Goal: Transaction & Acquisition: Download file/media

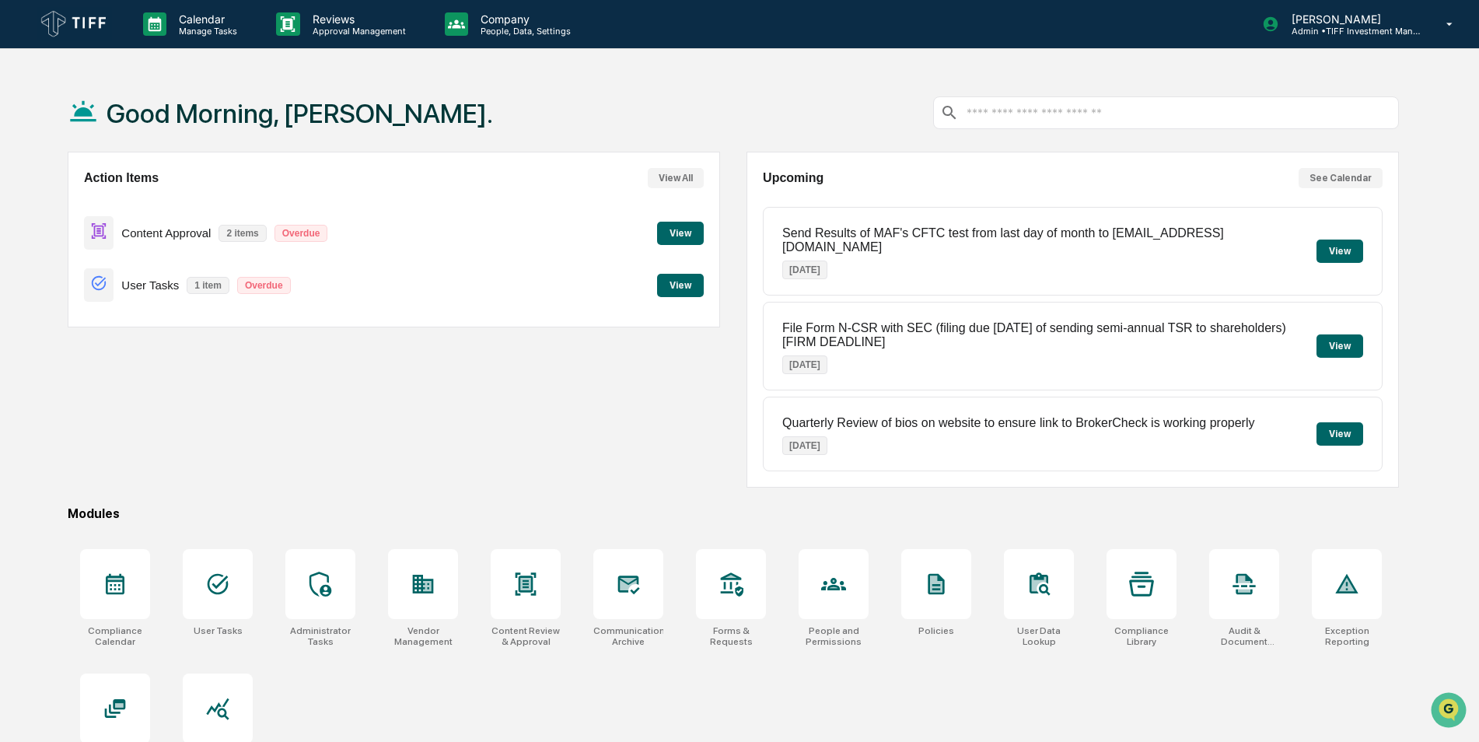
click at [694, 229] on button "View" at bounding box center [680, 233] width 47 height 23
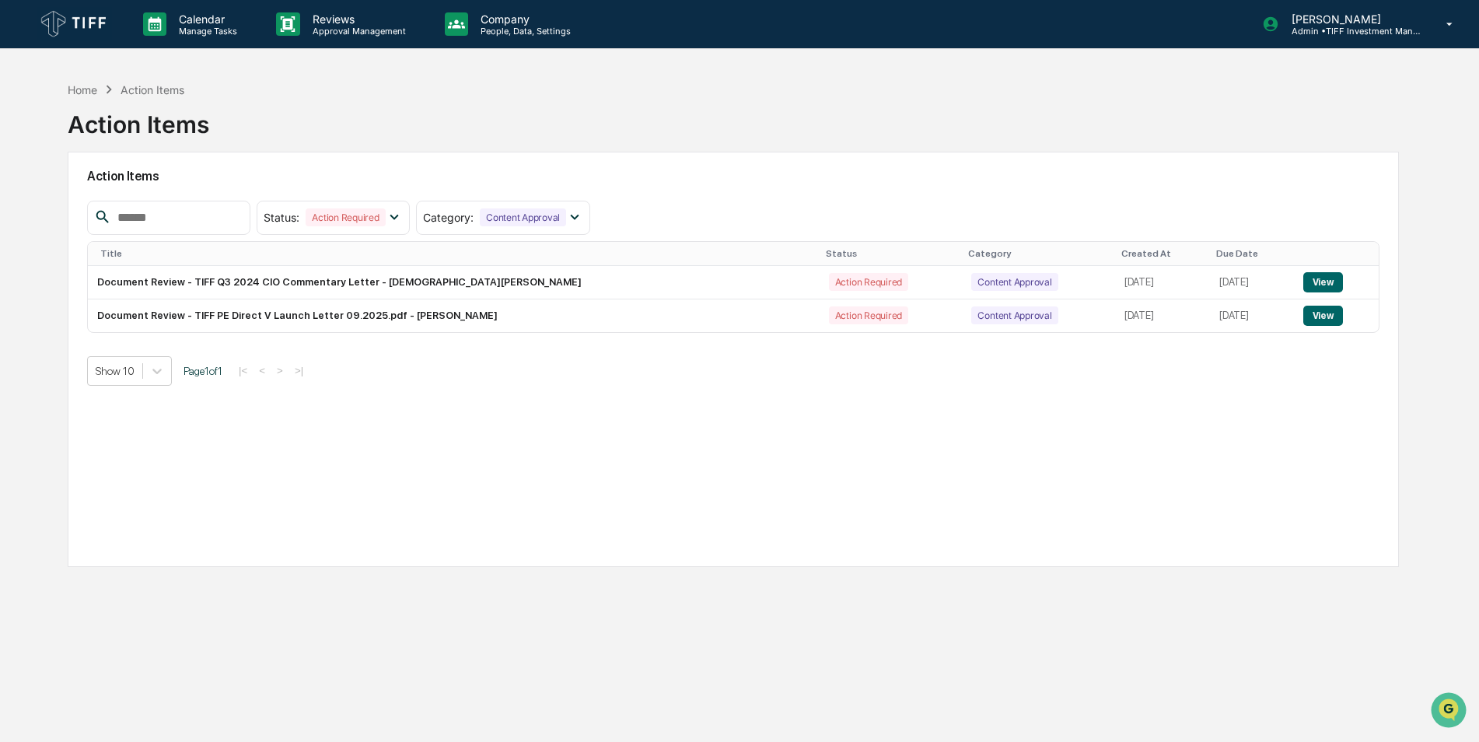
click at [999, 641] on div "Home Action Items Action Items Action Items Status : Action Required Select/Des…" at bounding box center [733, 445] width 1378 height 742
click at [973, 451] on div "Action Items Status : Action Required Select/Deselect All Action Required Resol…" at bounding box center [733, 359] width 1331 height 415
click at [334, 24] on p "Reviews" at bounding box center [357, 18] width 114 height 13
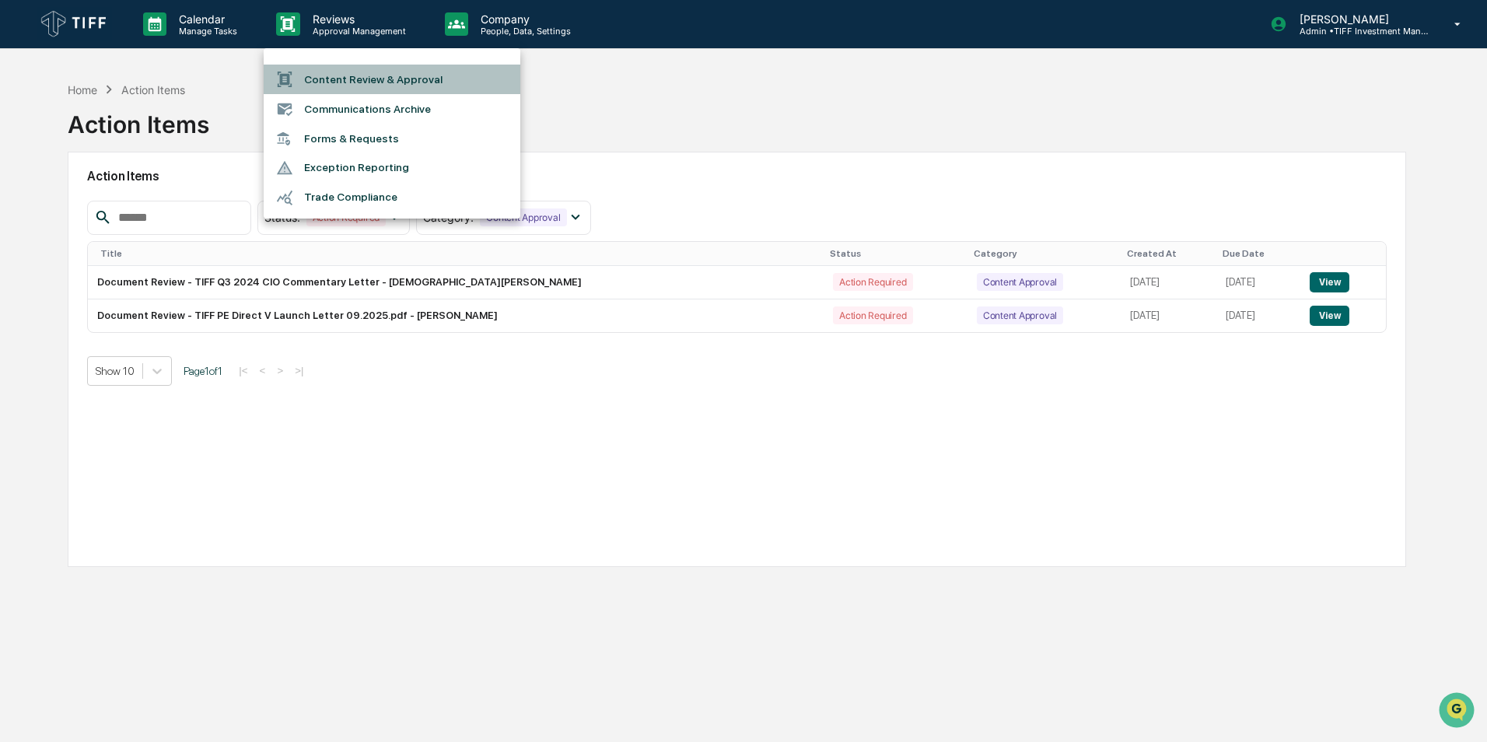
click at [404, 80] on li "Content Review & Approval" at bounding box center [392, 80] width 257 height 30
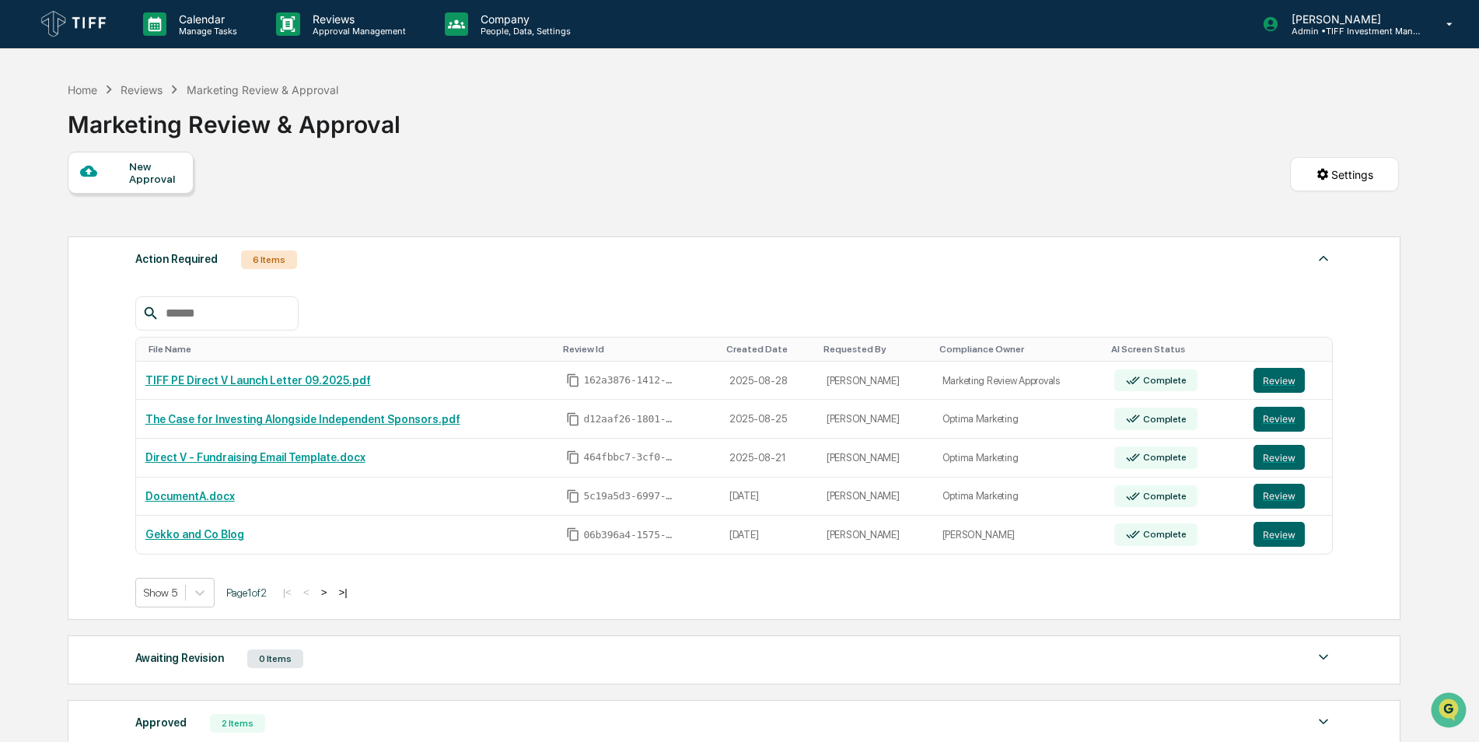
click at [827, 140] on div "Home Reviews Marketing Review & Approval Marketing Review & Approval" at bounding box center [733, 113] width 1331 height 78
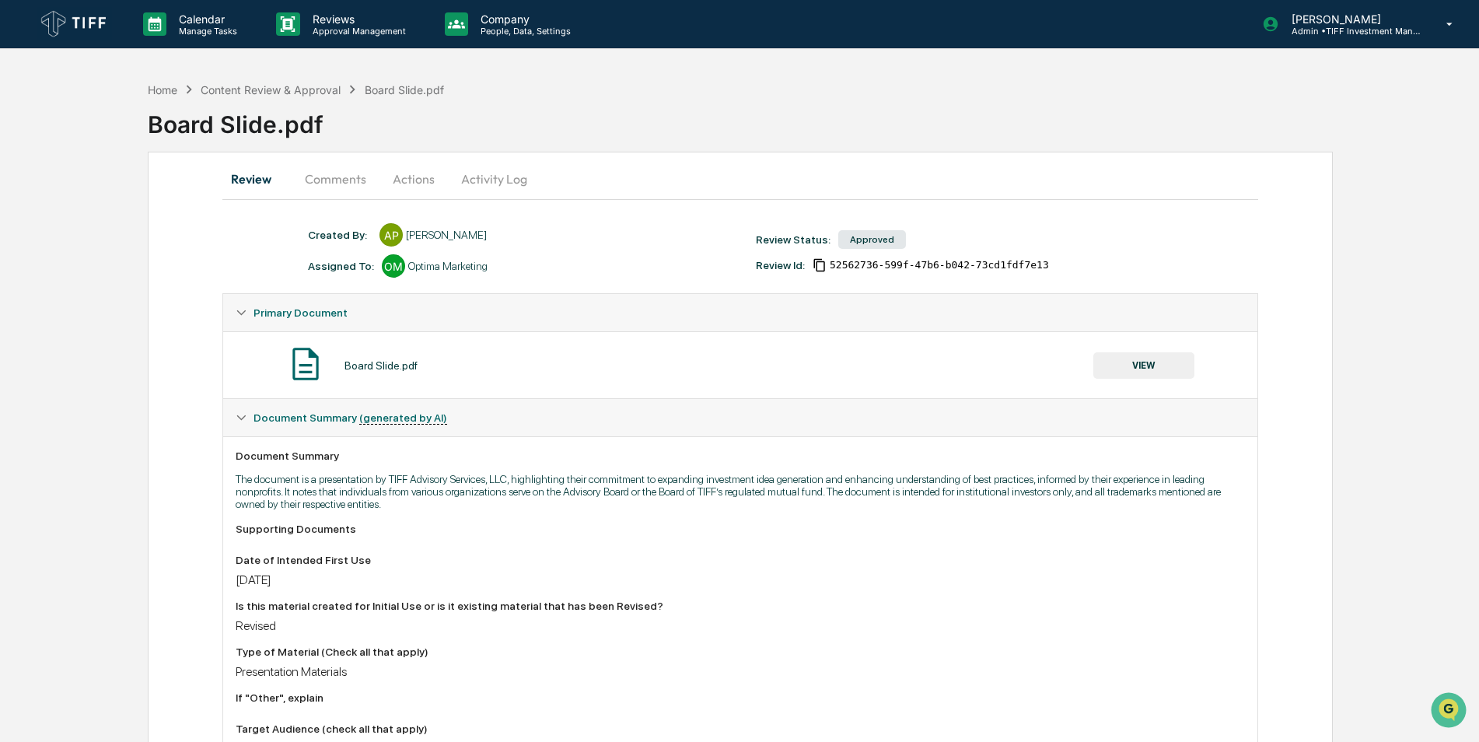
click at [1136, 362] on button "VIEW" at bounding box center [1143, 365] width 101 height 26
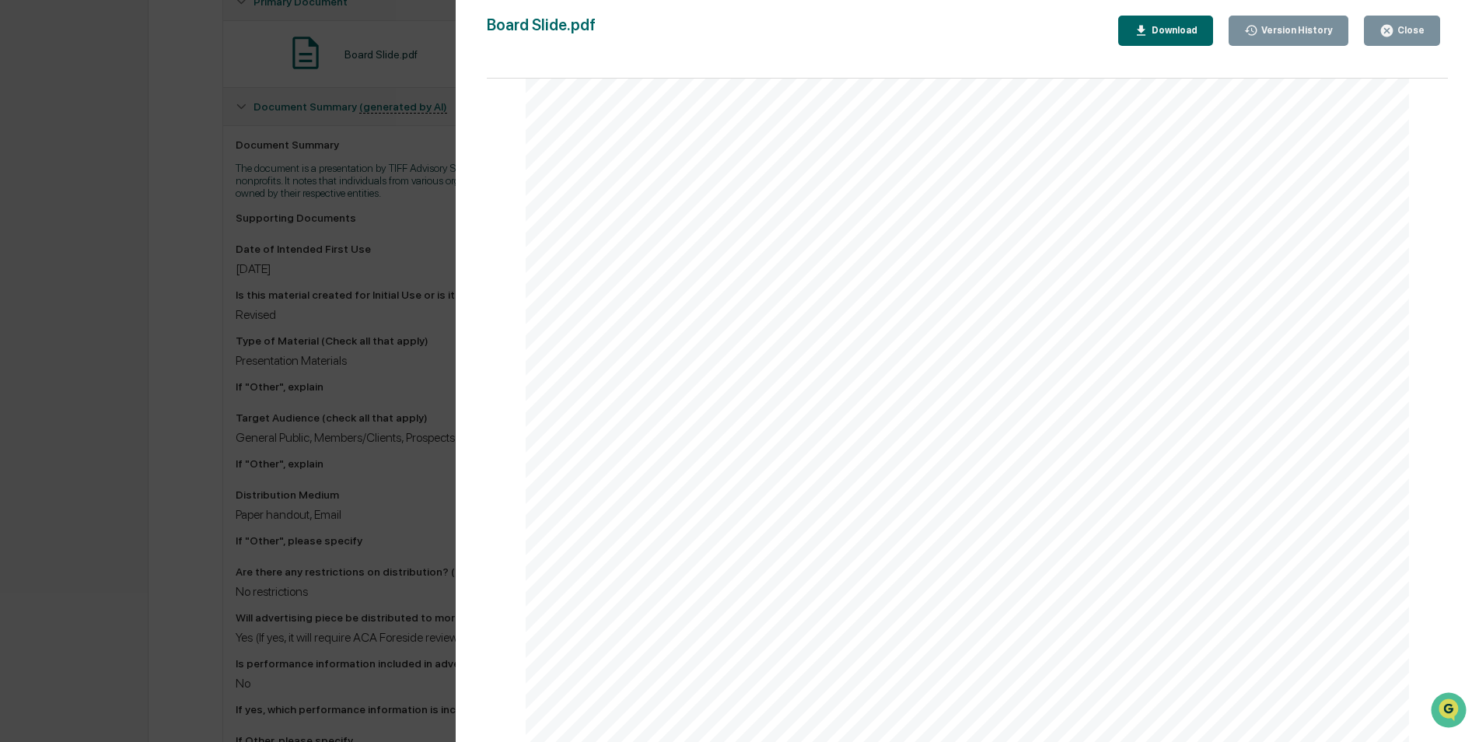
scroll to position [55, 0]
click at [1321, 641] on span "For a full list of prior board members, click here." at bounding box center [1215, 638] width 316 height 15
click at [153, 426] on div "Version History 08/28/2025, 02:43 PM Amy Paterson Board Slide.pdf Close Version…" at bounding box center [739, 371] width 1479 height 742
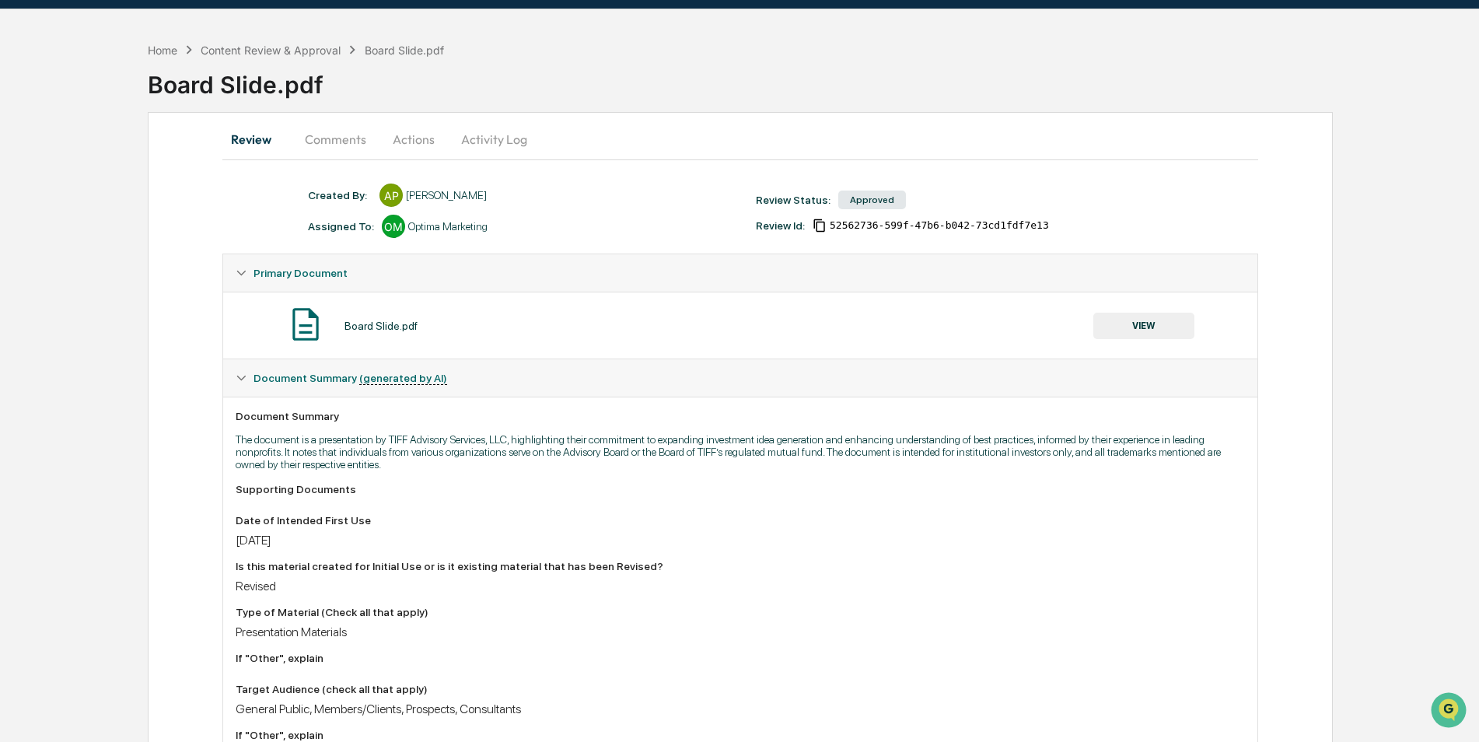
scroll to position [0, 0]
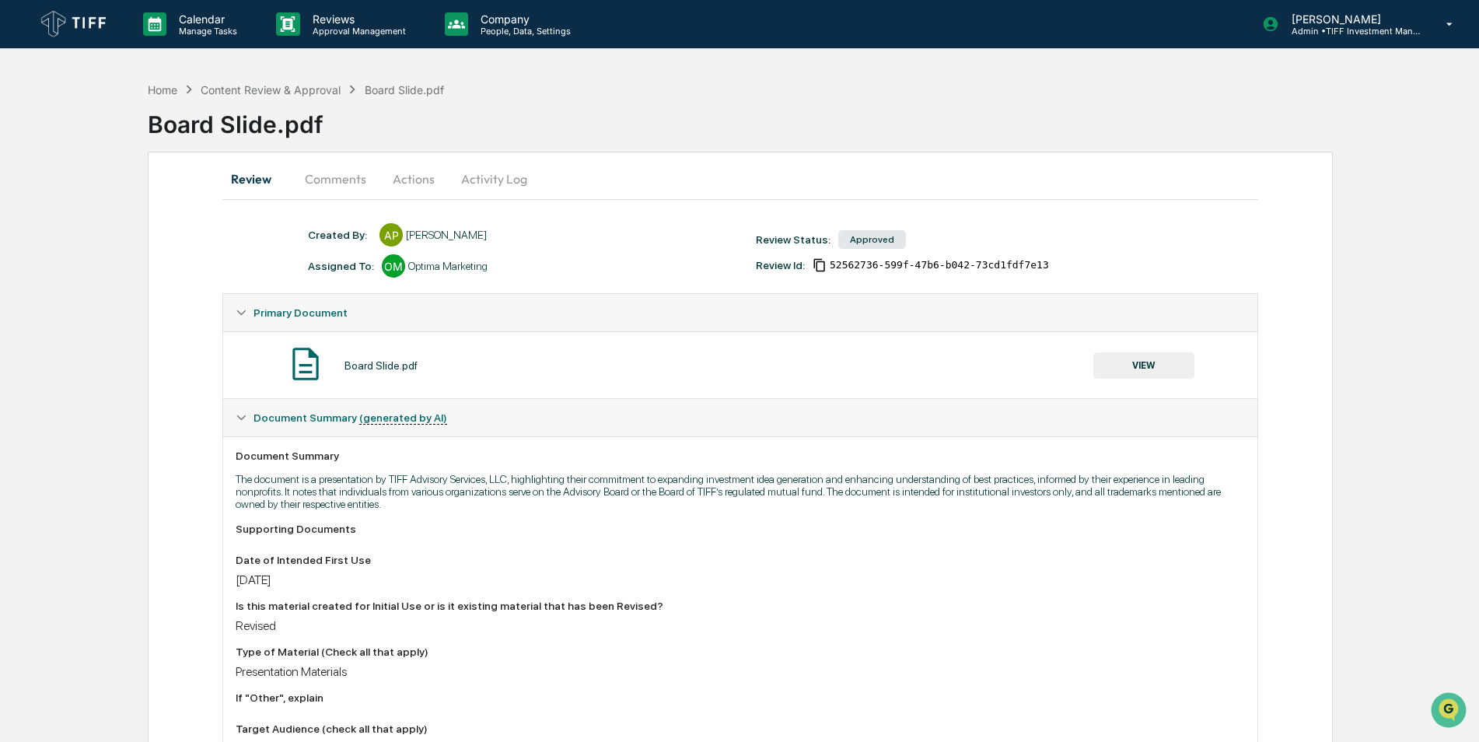
click at [344, 180] on button "Comments" at bounding box center [335, 178] width 86 height 37
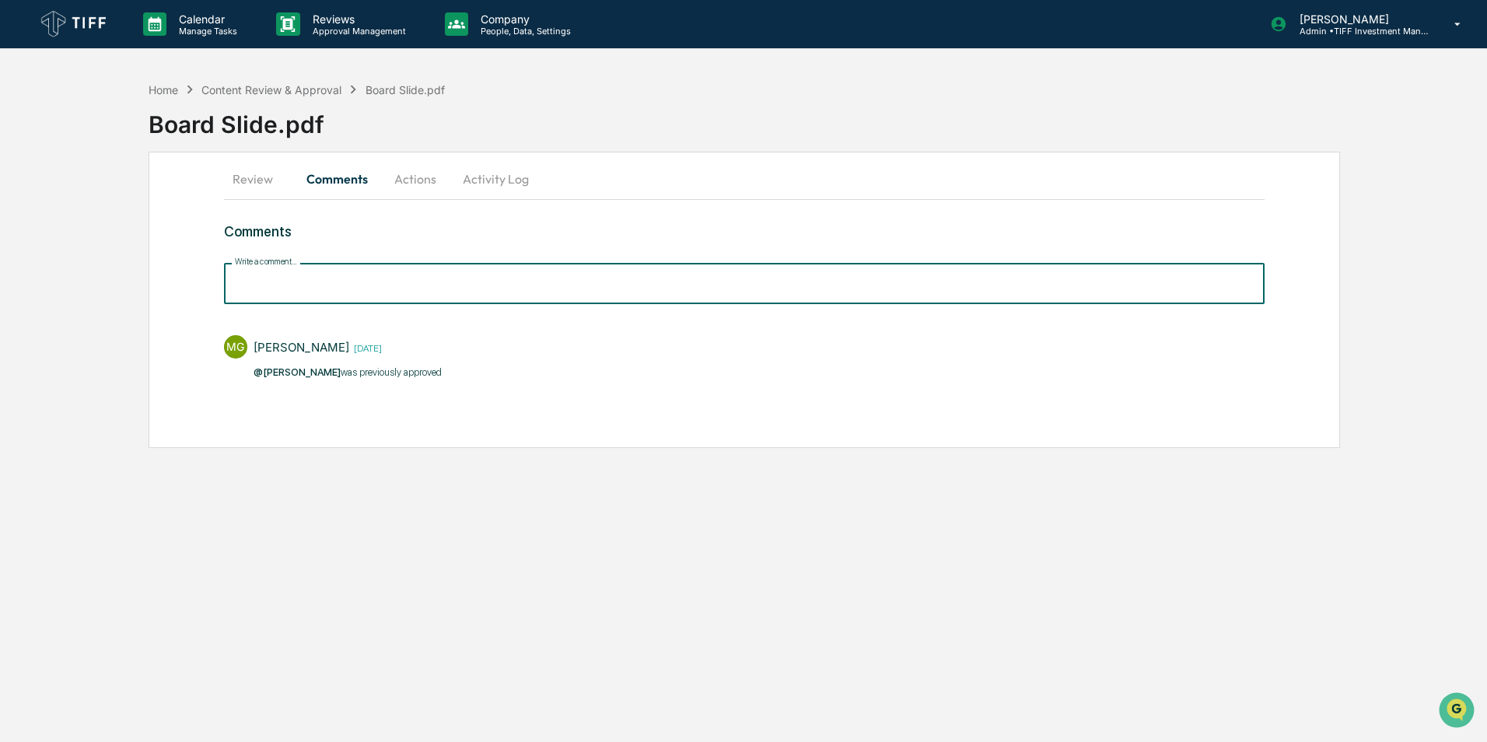
click at [307, 288] on input "Write a comment..." at bounding box center [744, 283] width 1040 height 41
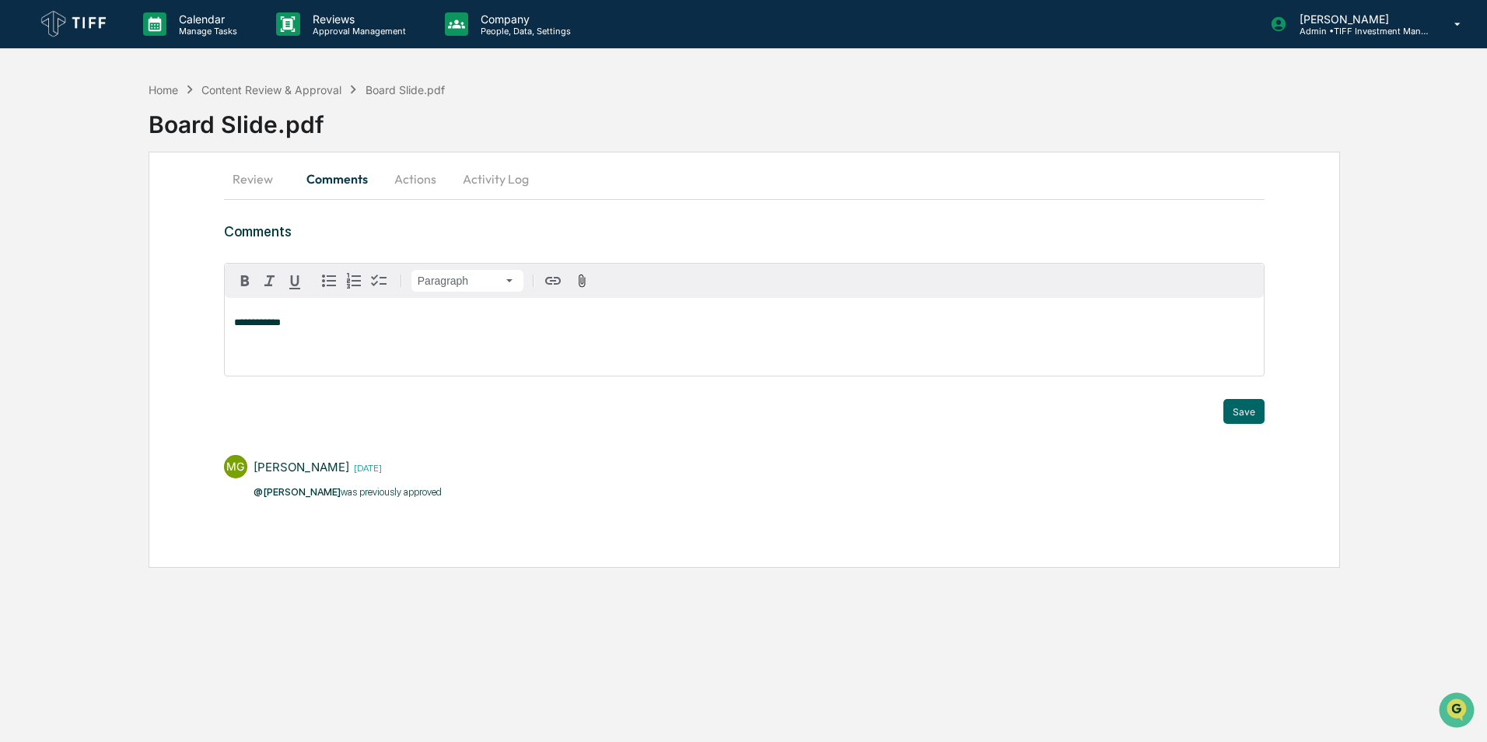
click at [1247, 430] on div "**********" at bounding box center [744, 363] width 1040 height 281
click at [1247, 404] on button "Save" at bounding box center [1243, 411] width 41 height 25
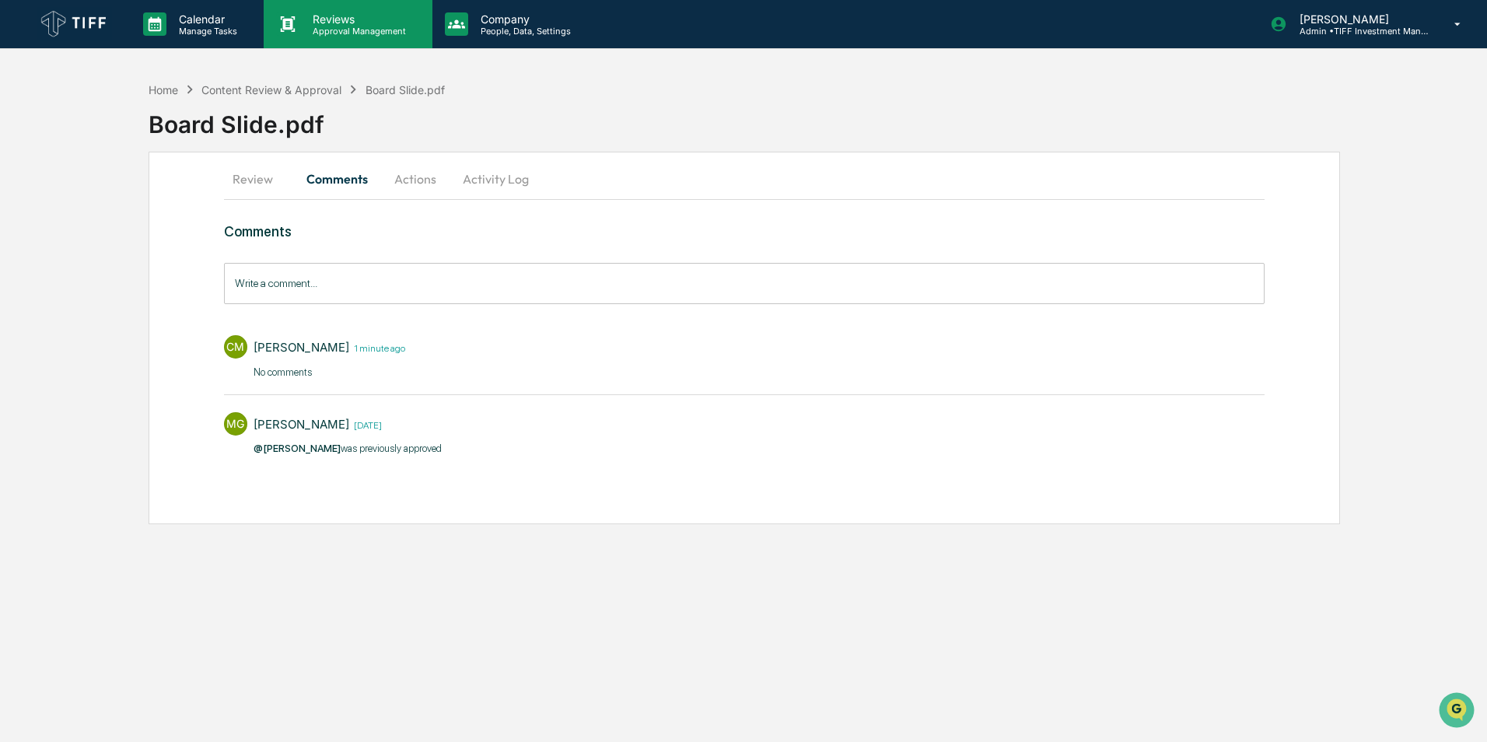
click at [348, 23] on p "Reviews" at bounding box center [357, 18] width 114 height 13
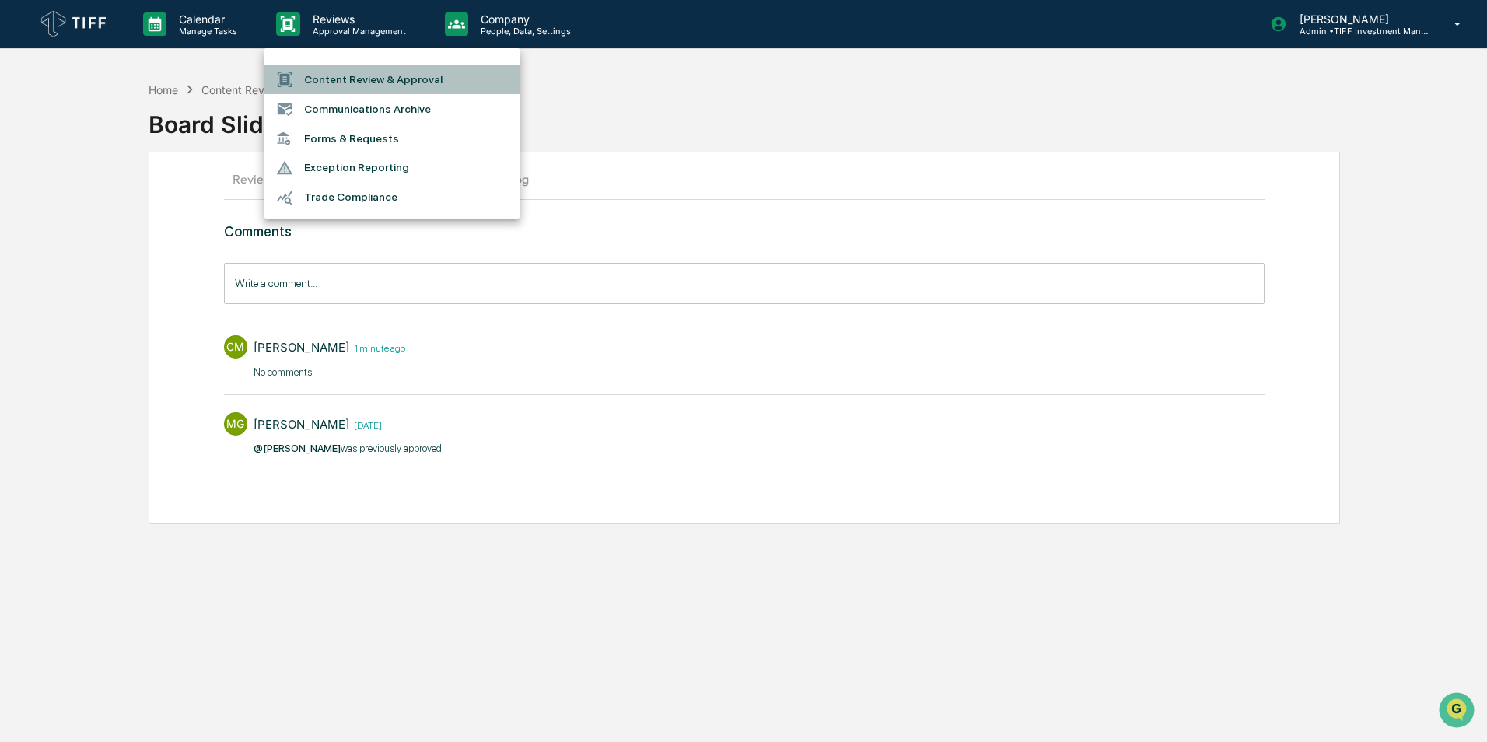
click at [388, 75] on li "Content Review & Approval" at bounding box center [392, 80] width 257 height 30
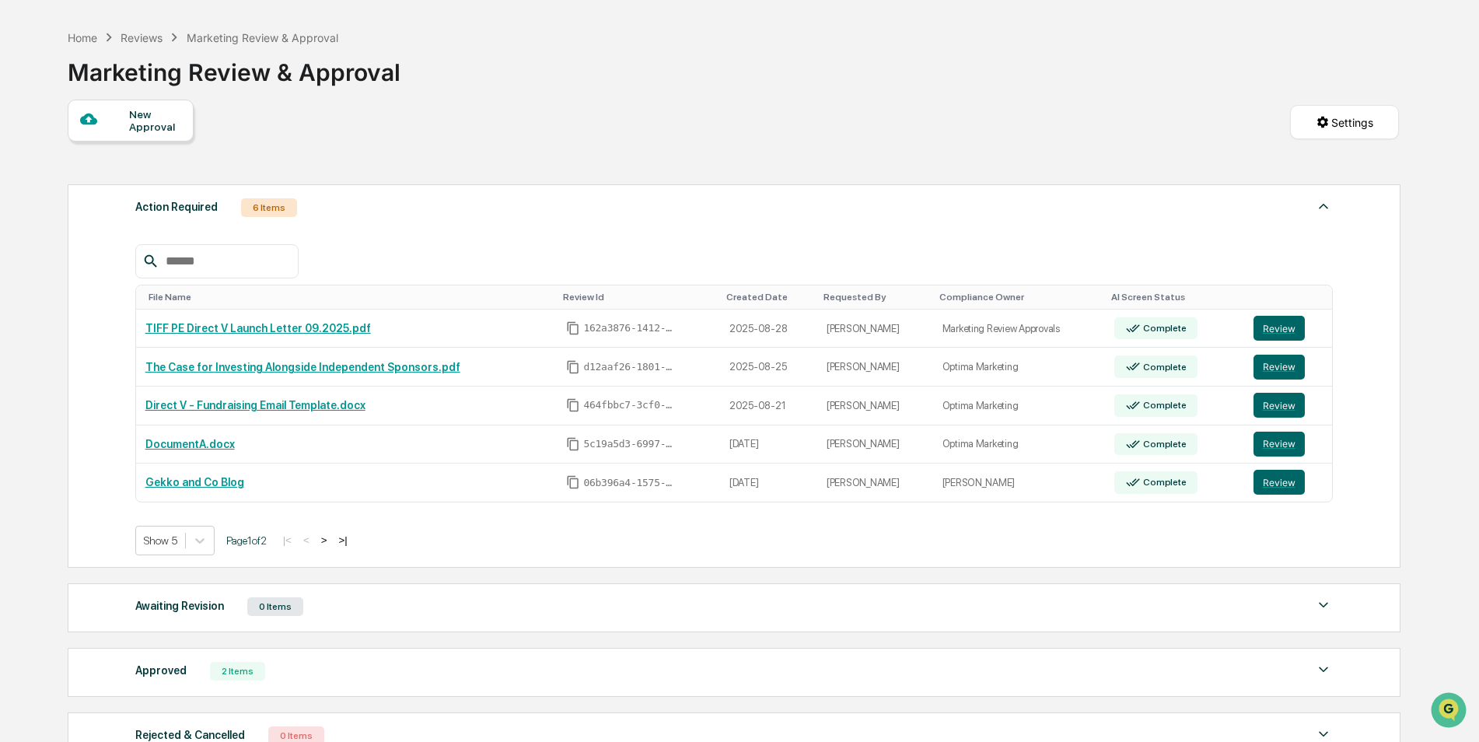
scroll to position [78, 0]
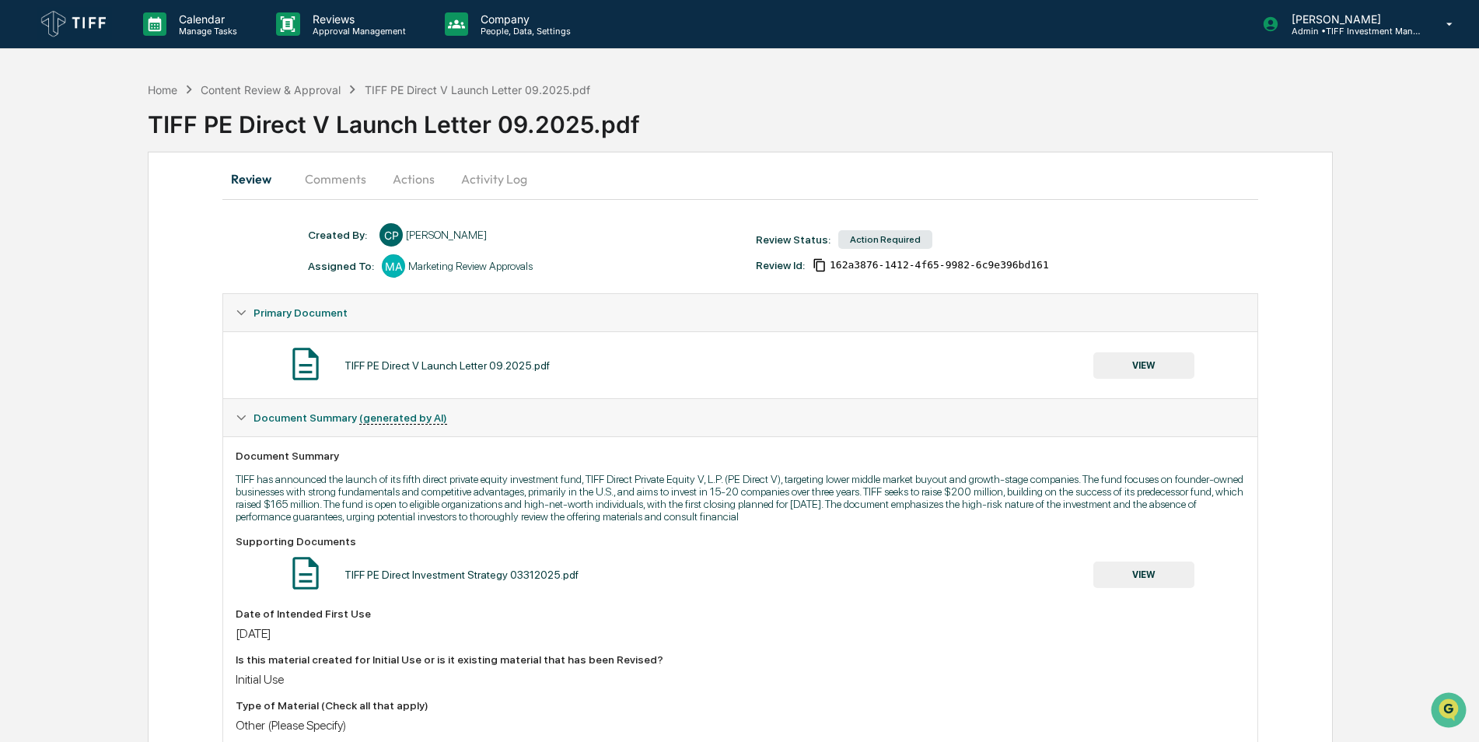
click at [1129, 358] on button "VIEW" at bounding box center [1143, 365] width 101 height 26
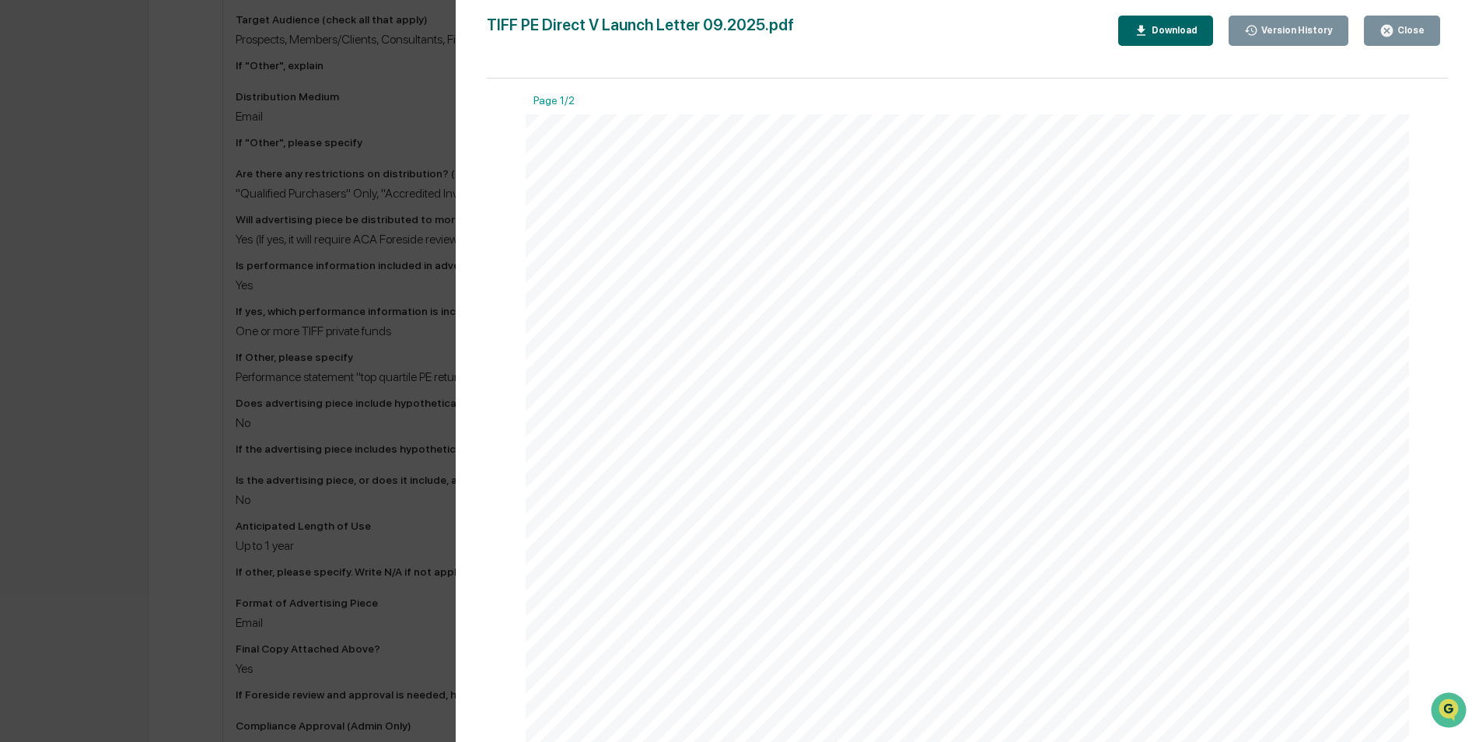
click at [854, 391] on span "private equity investment fund investing in lower middle market buyout and grow…" at bounding box center [945, 386] width 672 height 15
click at [884, 420] on span "successes, continuing to deliver top quartile private equity returns and above …" at bounding box center [958, 420] width 698 height 15
click at [1068, 349] on span "fundamental companies with strong competitive advantages. Target companies are …" at bounding box center [952, 348] width 687 height 15
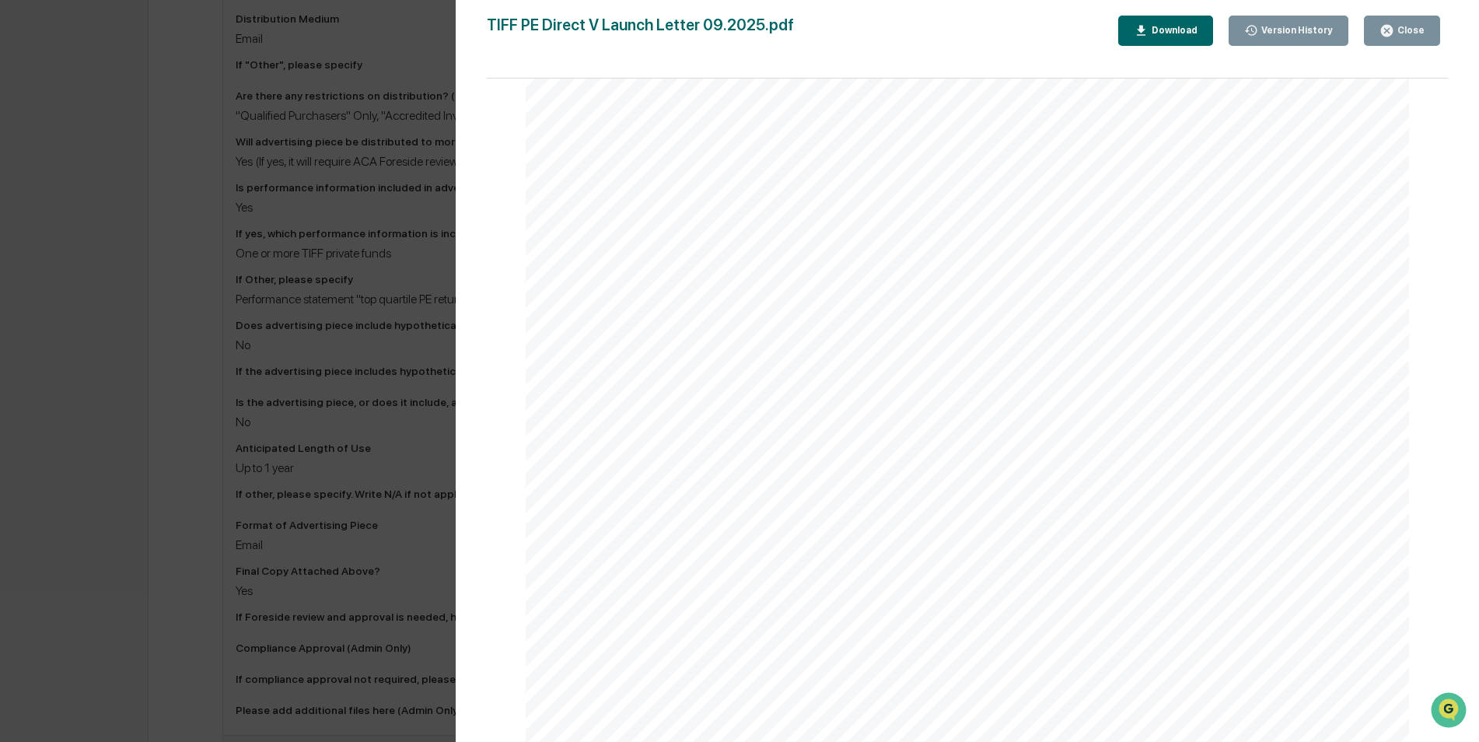
click at [591, 389] on div "September 2025 TIFF L aunches PE Direct V Fund Dear TIFF clients and friends, W…" at bounding box center [967, 609] width 883 height 1144
click at [610, 389] on span "The lower middle market remains undercapitalized relative to its massive opport…" at bounding box center [959, 393] width 701 height 15
click at [1179, 28] on div "Download" at bounding box center [1172, 30] width 49 height 11
